Goal: Navigation & Orientation: Find specific page/section

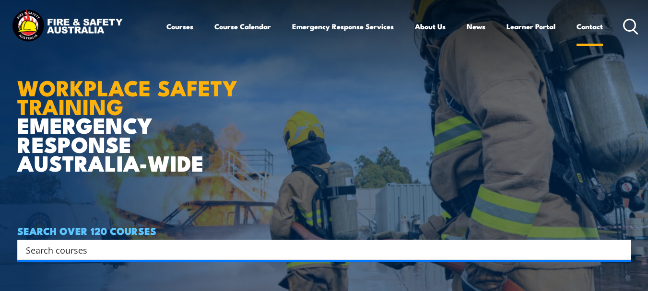
click at [587, 22] on link "Contact" at bounding box center [590, 26] width 26 height 23
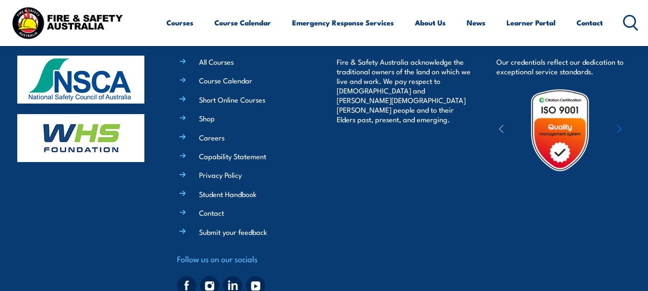
scroll to position [881, 0]
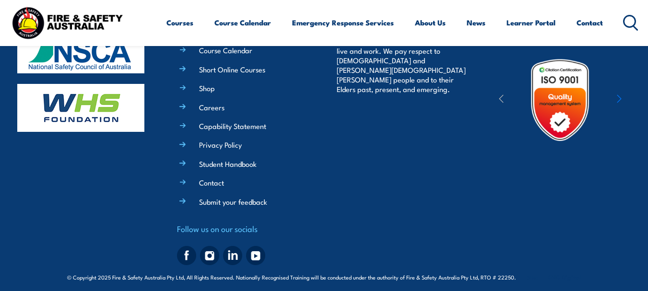
click at [186, 246] on img at bounding box center [186, 255] width 19 height 19
click at [313, 21] on link "Emergency Response Services" at bounding box center [343, 22] width 102 height 23
click at [233, 27] on link "Course Calendar" at bounding box center [242, 22] width 57 height 23
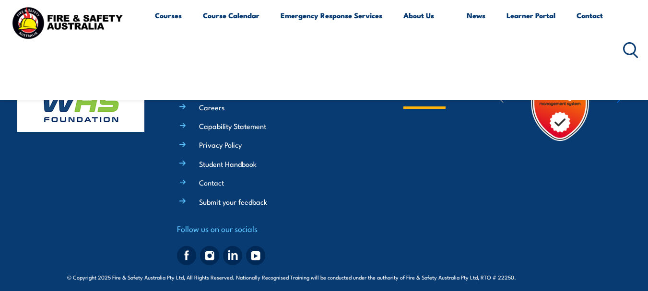
click at [427, 26] on link "About Us" at bounding box center [424, 50] width 42 height 92
